Goal: Task Accomplishment & Management: Manage account settings

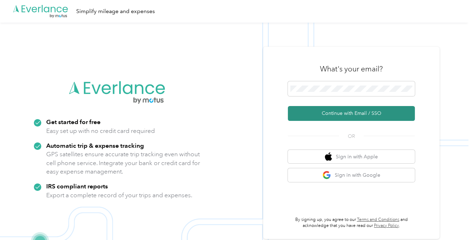
click at [338, 112] on button "Continue with Email / SSO" at bounding box center [351, 113] width 127 height 15
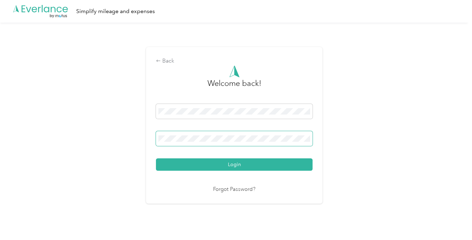
click at [167, 135] on span at bounding box center [234, 138] width 157 height 15
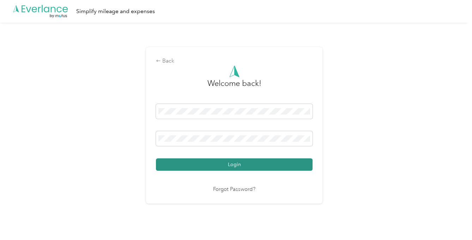
click at [201, 161] on button "Login" at bounding box center [234, 164] width 157 height 12
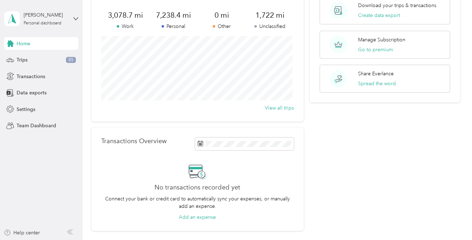
scroll to position [56, 0]
click at [22, 60] on span "Trips" at bounding box center [22, 59] width 11 height 7
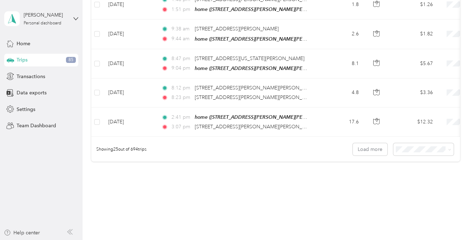
scroll to position [730, 0]
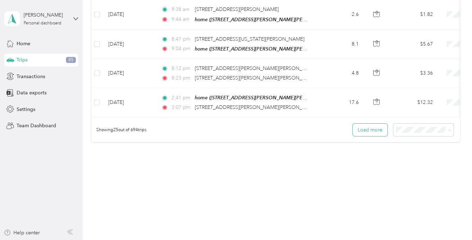
click at [359, 127] on button "Load more" at bounding box center [370, 130] width 35 height 12
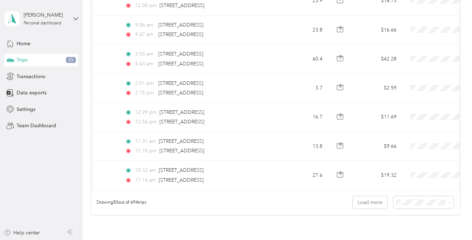
scroll to position [1452, 0]
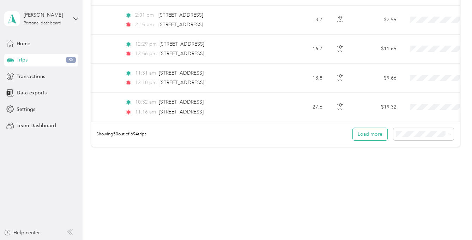
click at [366, 129] on button "Load more" at bounding box center [370, 134] width 35 height 12
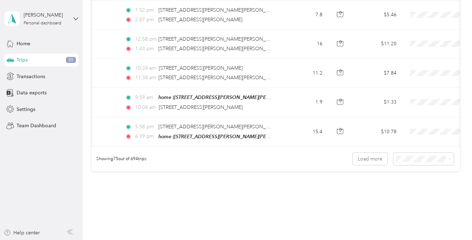
scroll to position [2175, 0]
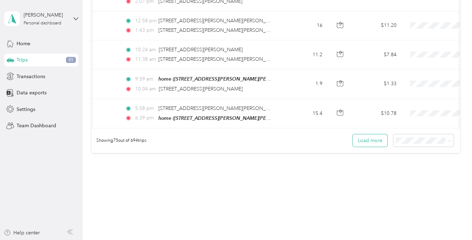
click at [365, 134] on button "Load more" at bounding box center [370, 140] width 35 height 12
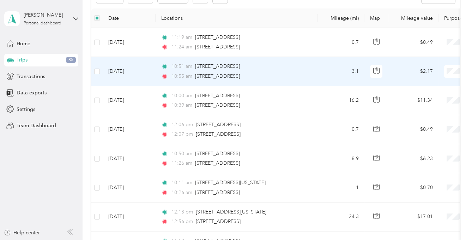
scroll to position [0, 0]
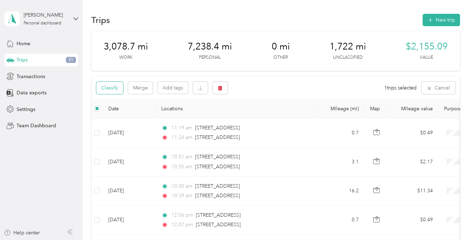
click at [112, 86] on button "Classify" at bounding box center [109, 88] width 27 height 12
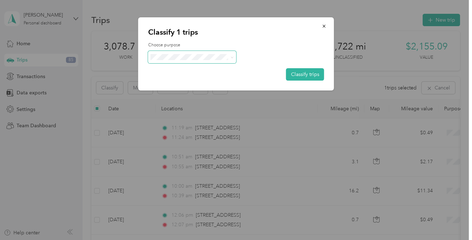
click at [232, 56] on icon at bounding box center [231, 57] width 3 height 3
click at [179, 83] on li "Personal" at bounding box center [192, 82] width 88 height 12
click at [312, 74] on button "Classify trips" at bounding box center [305, 74] width 38 height 12
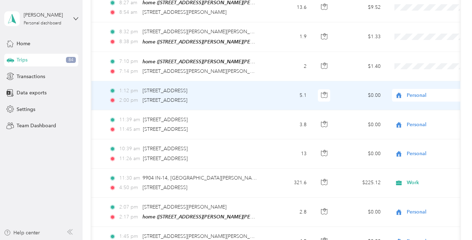
scroll to position [2455, 0]
click at [291, 82] on td "5.1" at bounding box center [289, 96] width 47 height 29
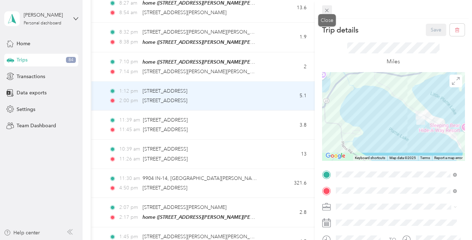
click at [327, 8] on icon at bounding box center [327, 10] width 6 height 6
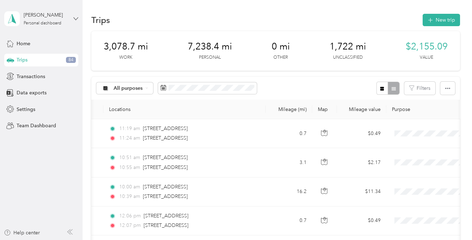
click at [76, 18] on icon at bounding box center [75, 18] width 5 height 5
click at [31, 60] on div "You’re signed in as [EMAIL_ADDRESS][DOMAIN_NAME] Log out" at bounding box center [78, 47] width 149 height 40
click at [75, 18] on icon at bounding box center [76, 18] width 4 height 2
click at [28, 55] on div "Log out" at bounding box center [24, 56] width 27 height 7
